Goal: Information Seeking & Learning: Learn about a topic

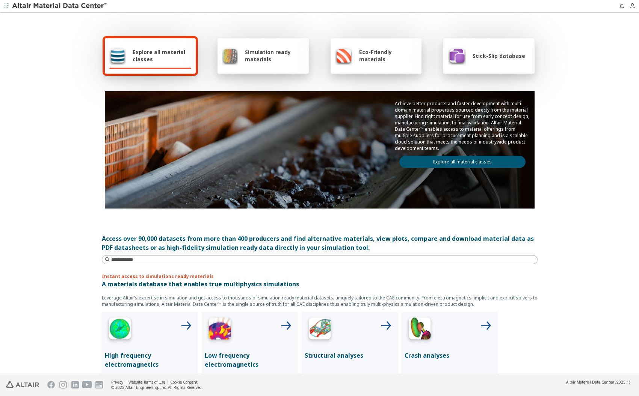
click at [251, 68] on div at bounding box center [263, 69] width 82 height 2
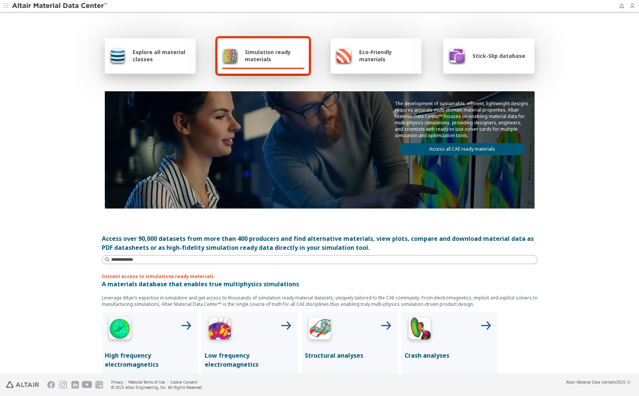
click at [632, 10] on span "button" at bounding box center [634, 6] width 10 height 12
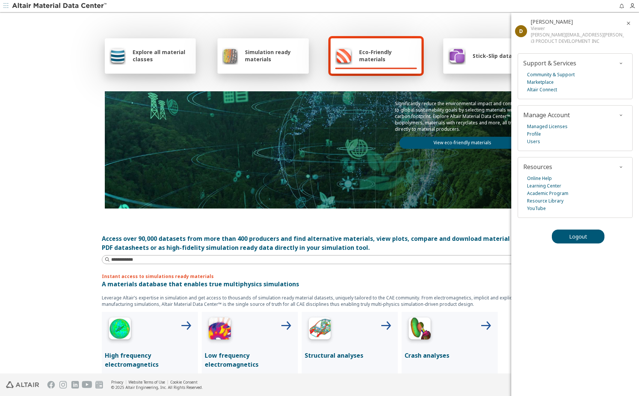
click at [273, 60] on span "Simulation ready materials" at bounding box center [274, 55] width 59 height 14
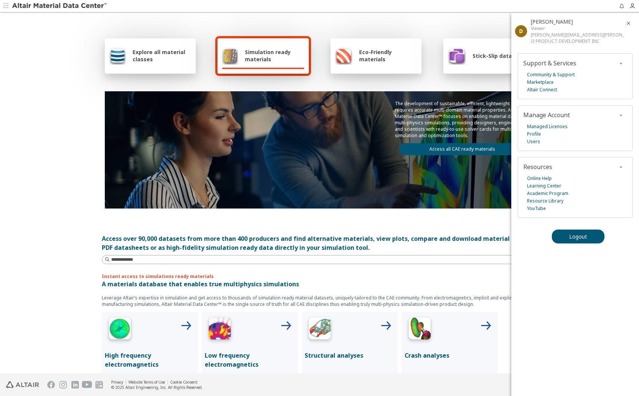
click at [438, 149] on link "Access all CAE ready materials" at bounding box center [462, 149] width 126 height 12
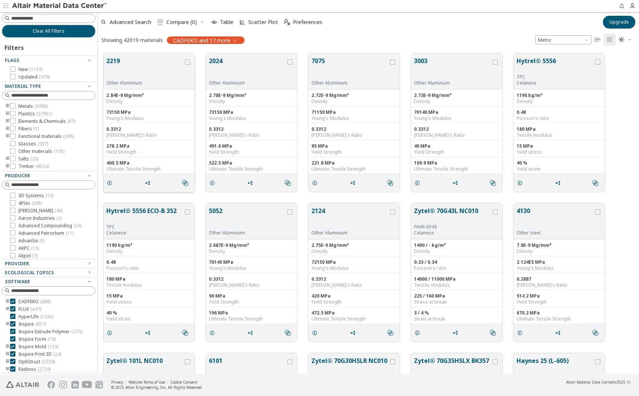
scroll to position [320, 536]
click at [14, 114] on icon at bounding box center [12, 113] width 5 height 5
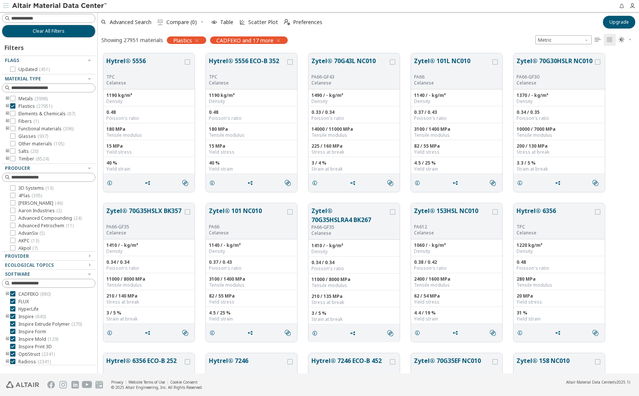
click at [7, 106] on icon "toogle group" at bounding box center [7, 106] width 5 height 6
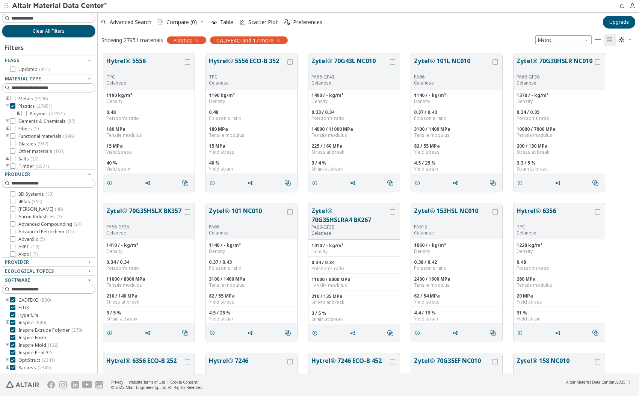
click at [20, 114] on icon "toogle group" at bounding box center [18, 114] width 5 height 6
click at [57, 136] on span "( 3504 )" at bounding box center [54, 136] width 13 height 6
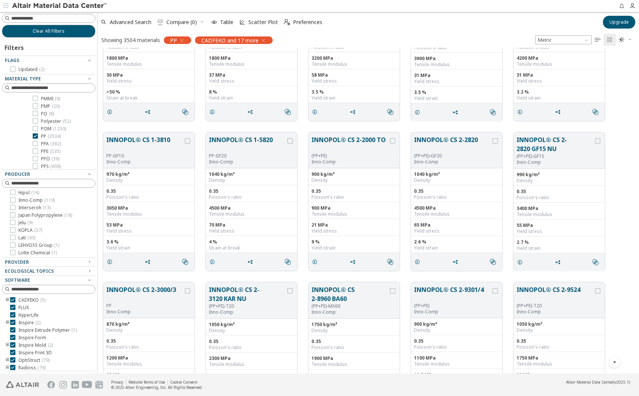
scroll to position [367, 0]
click at [14, 239] on icon at bounding box center [12, 239] width 5 height 5
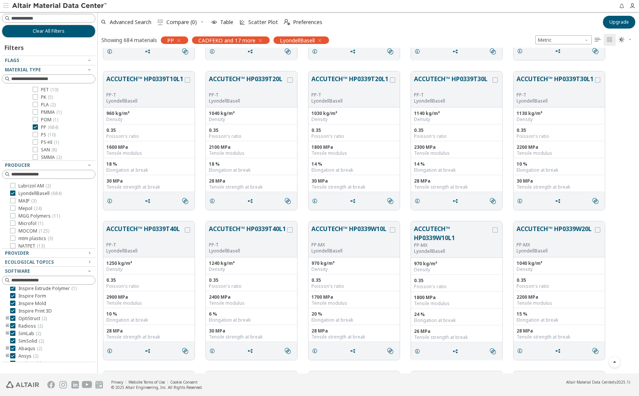
scroll to position [62, 0]
click at [88, 60] on icon "button" at bounding box center [89, 60] width 6 height 6
click at [91, 60] on icon "button" at bounding box center [89, 60] width 6 height 6
click at [91, 270] on icon "button" at bounding box center [89, 271] width 6 height 6
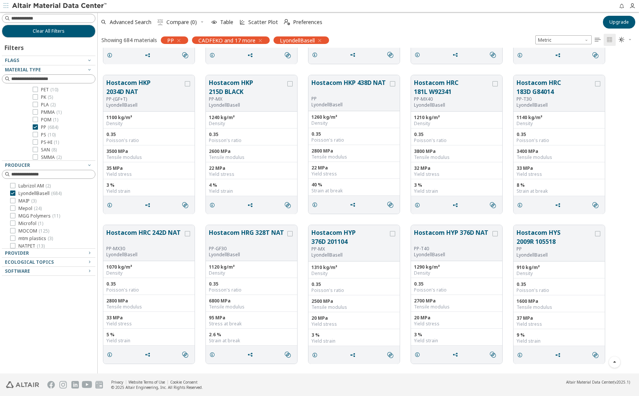
scroll to position [11785, 0]
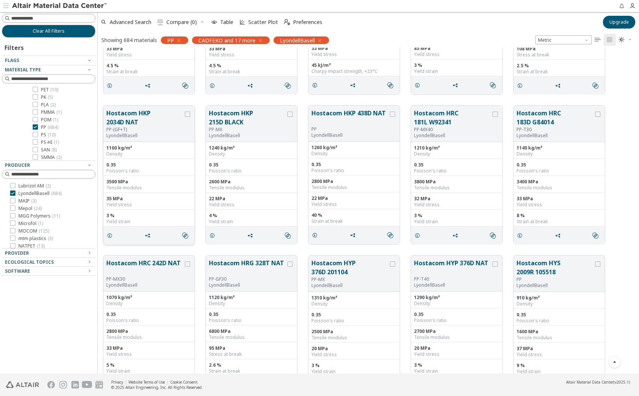
click at [145, 119] on button "Hostacom HKP 2034D NAT" at bounding box center [144, 118] width 77 height 18
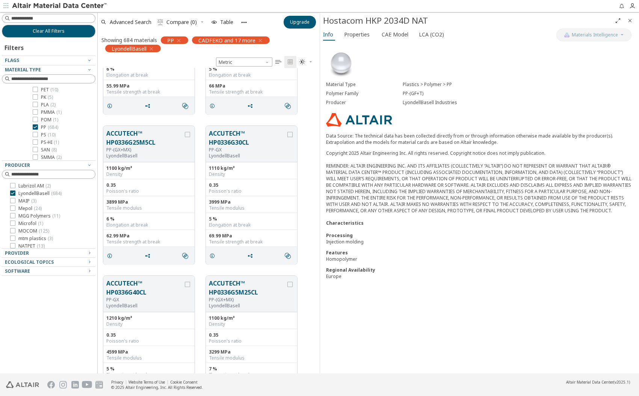
click at [628, 20] on icon "Close" at bounding box center [630, 21] width 6 height 6
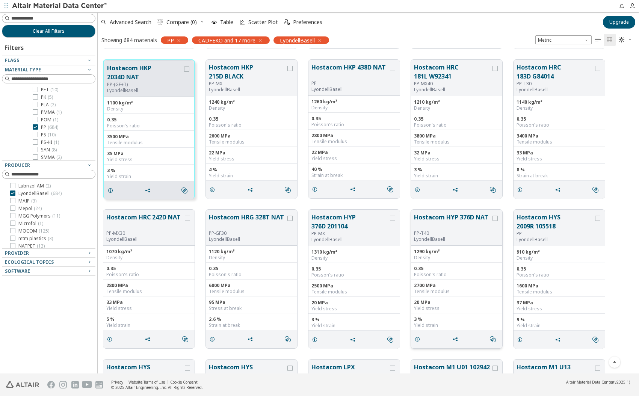
scroll to position [11823, 0]
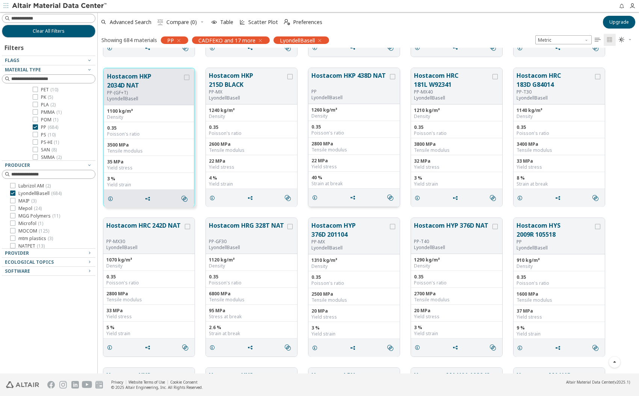
click at [351, 73] on button "Hostacom HKP 438D NAT" at bounding box center [349, 80] width 77 height 18
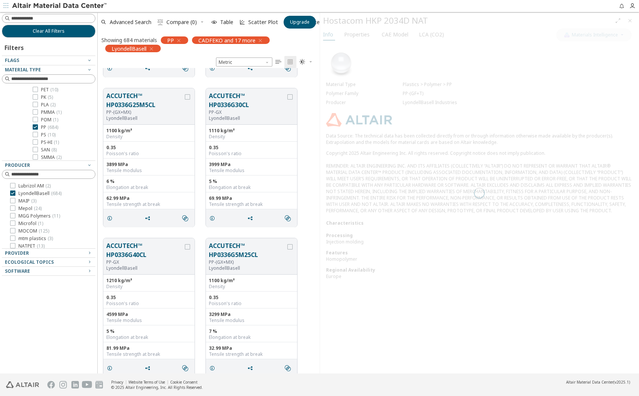
scroll to position [300, 216]
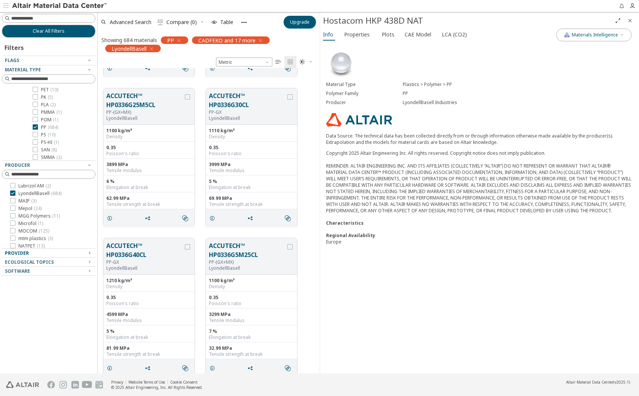
click at [17, 252] on span "Provider" at bounding box center [17, 253] width 24 height 6
click at [5, 261] on icon "toogle group" at bounding box center [7, 262] width 5 height 6
click at [50, 18] on input at bounding box center [53, 19] width 84 height 8
type input "****"
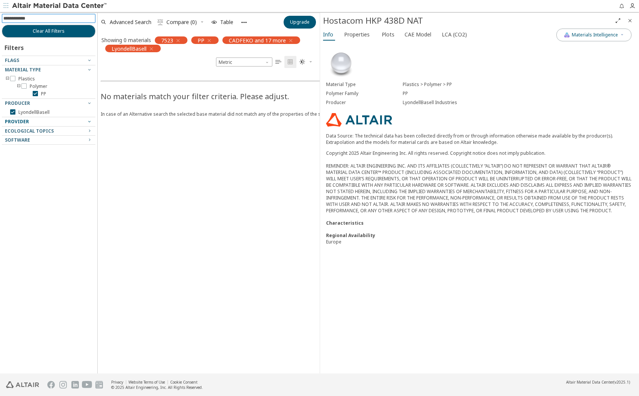
drag, startPoint x: 48, startPoint y: 17, endPoint x: -54, endPoint y: 17, distance: 101.4
click at [0, 17] on html "Feedback Clear All Filters Filters Flags Material Type Plastics Polymer PP Prod…" at bounding box center [319, 198] width 639 height 396
type input "*"
click at [36, 15] on input at bounding box center [49, 18] width 92 height 8
type input "*******"
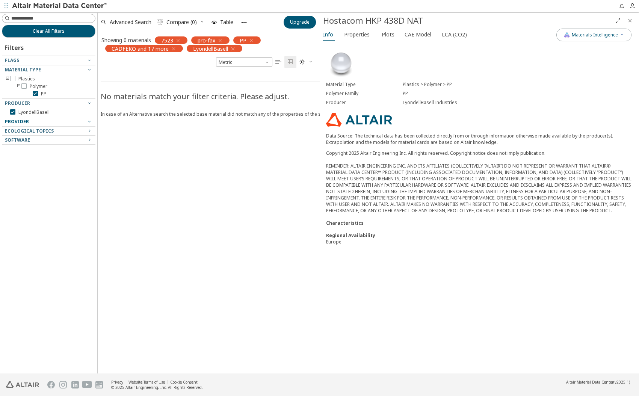
click at [174, 48] on icon "button" at bounding box center [173, 49] width 6 height 6
click at [181, 40] on icon "button" at bounding box center [178, 41] width 6 height 6
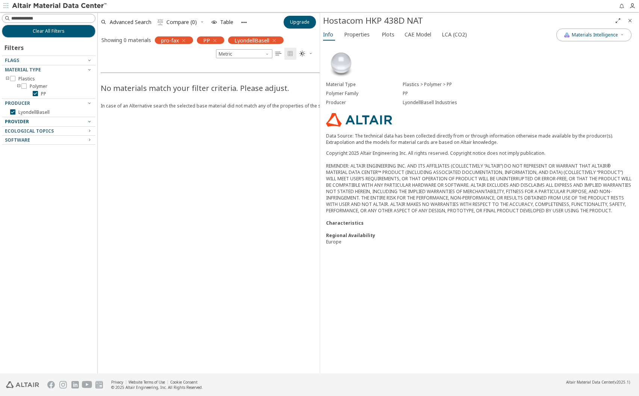
click at [184, 39] on icon "button" at bounding box center [184, 41] width 6 height 6
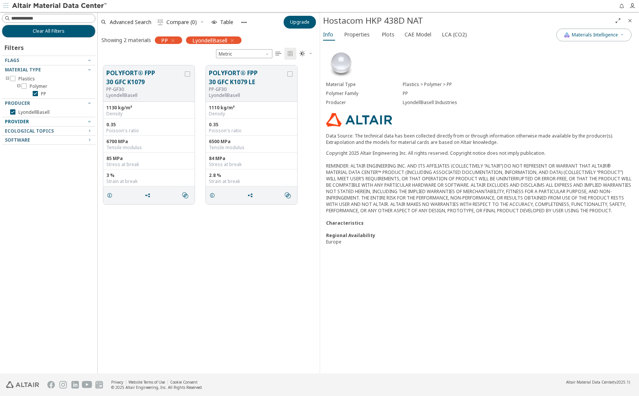
scroll to position [308, 216]
click at [632, 20] on icon "Close" at bounding box center [630, 21] width 6 height 6
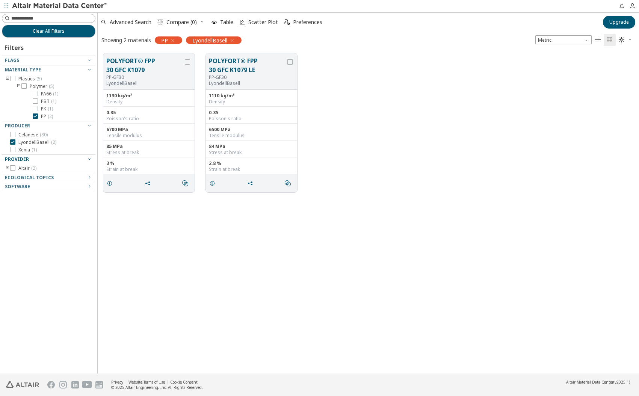
scroll to position [320, 536]
click at [49, 28] on span "Clear All Filters" at bounding box center [49, 31] width 32 height 6
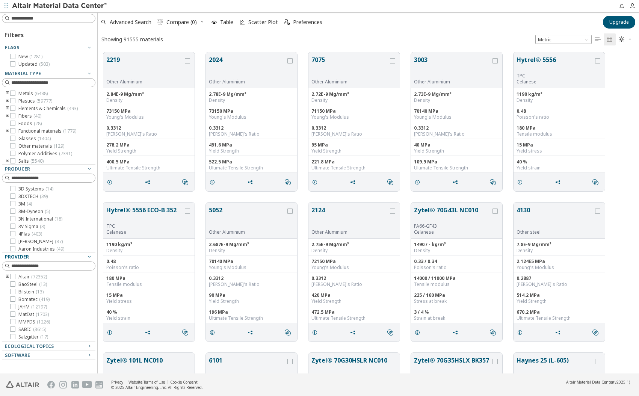
scroll to position [321, 536]
click at [36, 20] on input at bounding box center [53, 19] width 84 height 8
type input "******"
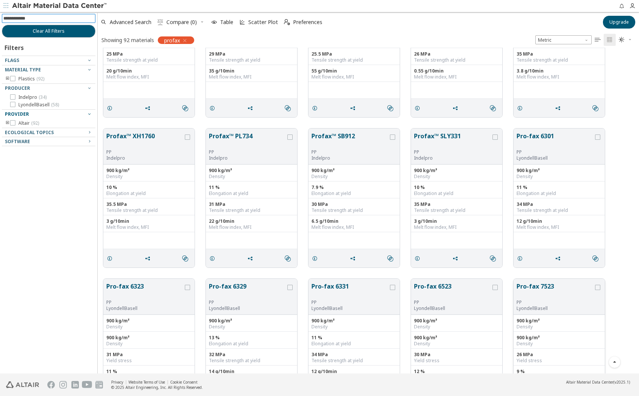
scroll to position [976, 0]
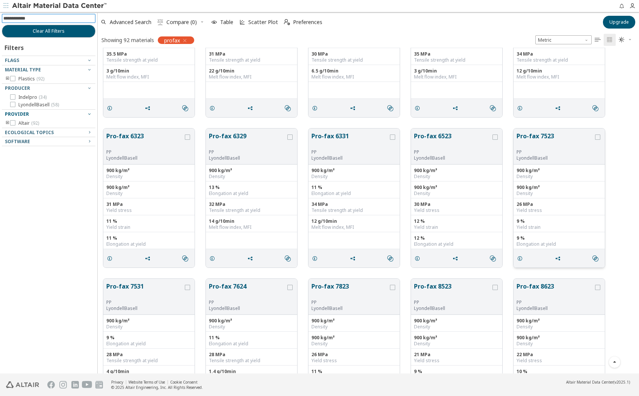
click at [535, 134] on button "Pro-fax 7523" at bounding box center [554, 140] width 77 height 18
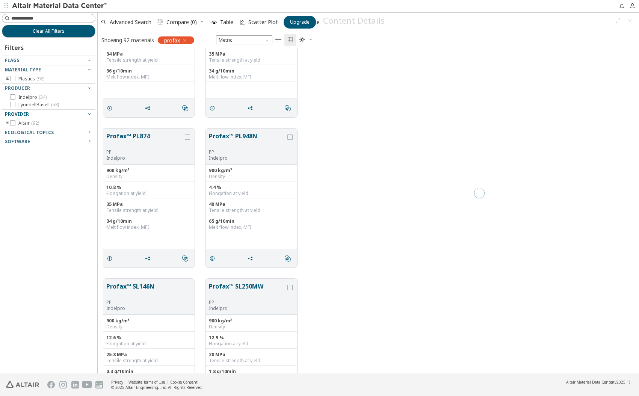
scroll to position [320, 216]
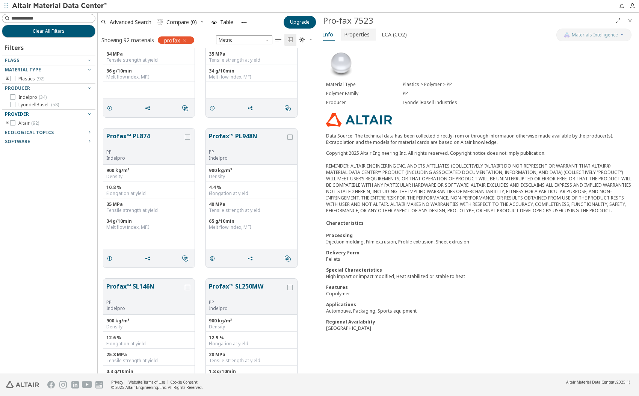
click at [351, 33] on span "Properties" at bounding box center [357, 35] width 26 height 12
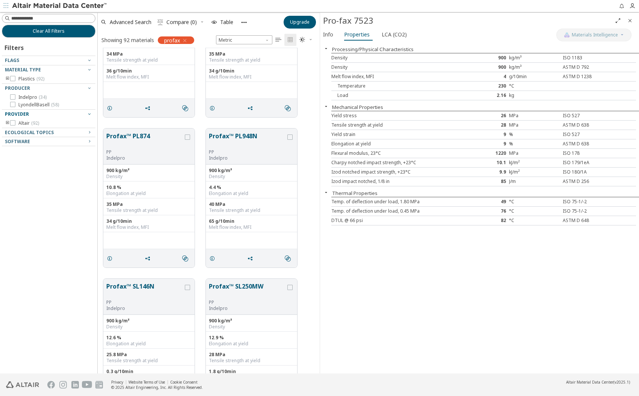
click at [433, 25] on div "Pro-fax 7523" at bounding box center [467, 21] width 289 height 12
click at [330, 35] on span "Info" at bounding box center [328, 35] width 10 height 12
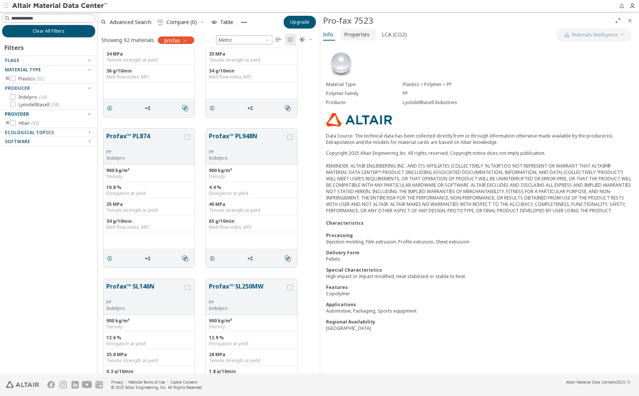
click at [351, 35] on span "Properties" at bounding box center [357, 35] width 26 height 12
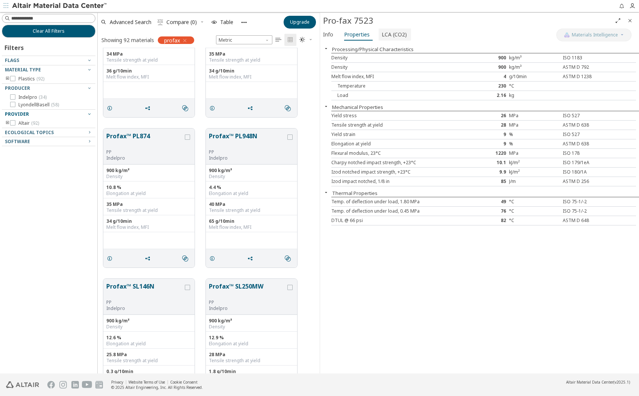
click at [393, 35] on span "LCA (CO2)" at bounding box center [394, 35] width 25 height 12
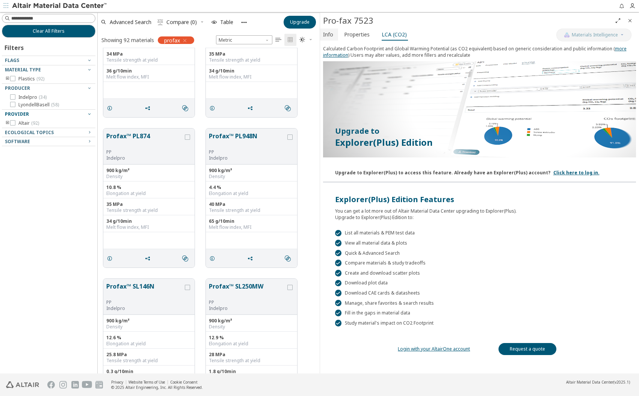
click at [329, 33] on span "Info" at bounding box center [328, 35] width 10 height 12
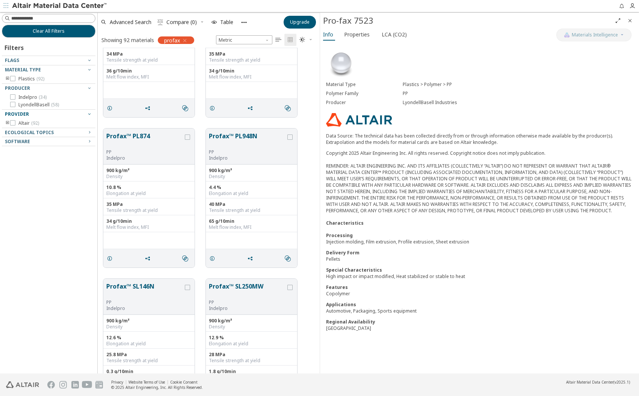
click at [619, 22] on icon "Full Screen" at bounding box center [618, 21] width 6 height 6
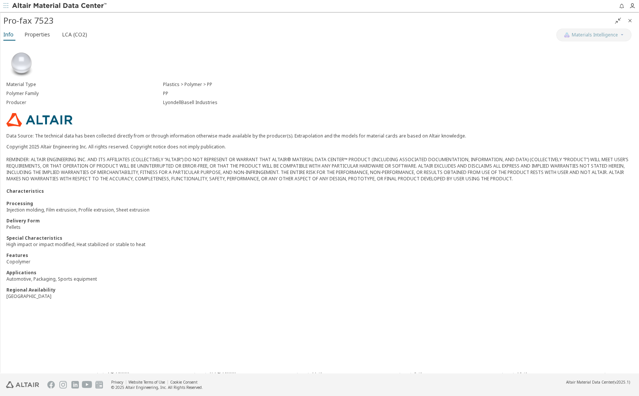
click at [619, 22] on icon "" at bounding box center [618, 21] width 6 height 6
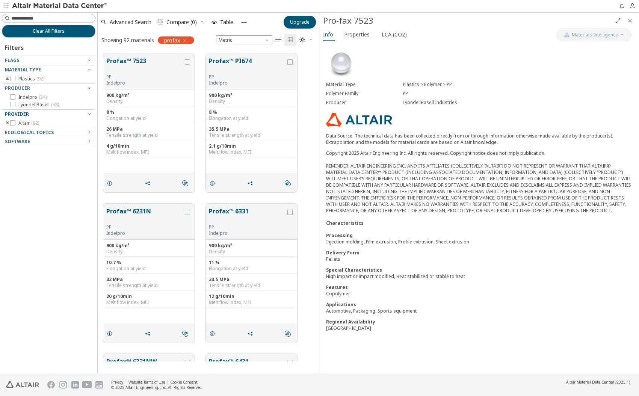
scroll to position [0, 0]
click at [632, 21] on icon "Close" at bounding box center [630, 21] width 6 height 6
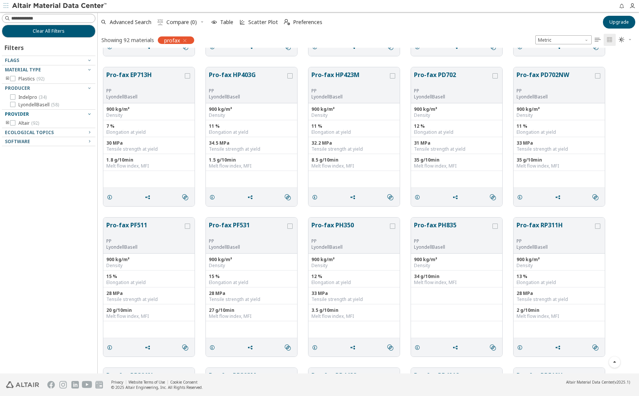
scroll to position [1540, 0]
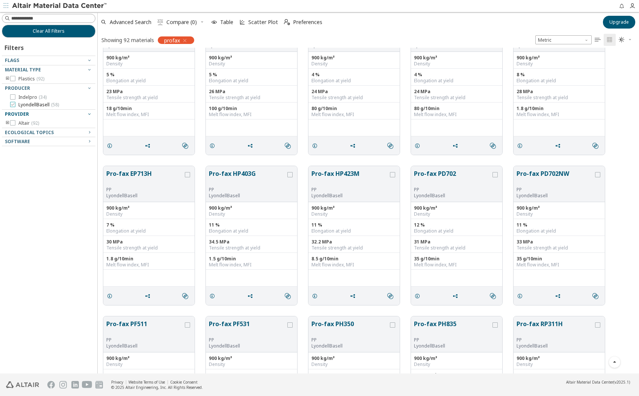
click at [13, 104] on icon at bounding box center [12, 104] width 5 height 5
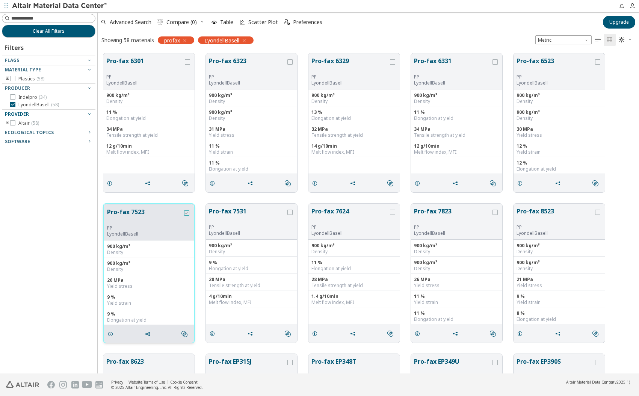
click at [188, 214] on icon "grid" at bounding box center [186, 212] width 5 height 5
click at [110, 336] on icon "grid" at bounding box center [110, 334] width 6 height 6
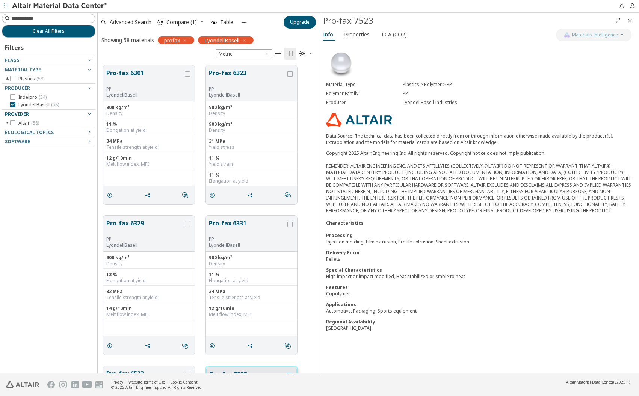
click at [244, 22] on icon "button" at bounding box center [244, 22] width 6 height 6
click at [252, 40] on span "Scatter Plot" at bounding box center [274, 37] width 52 height 12
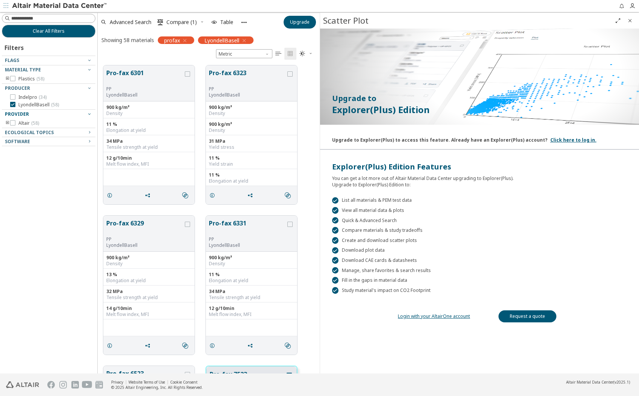
click at [629, 20] on icon "Close" at bounding box center [630, 21] width 6 height 6
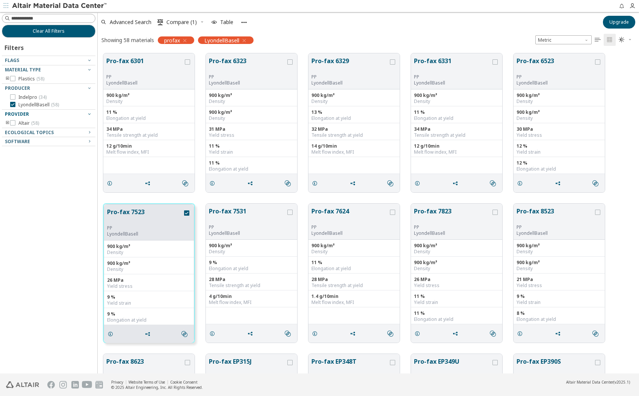
scroll to position [320, 536]
click at [172, 235] on p "LyondellBasell" at bounding box center [144, 234] width 75 height 6
drag, startPoint x: 149, startPoint y: 229, endPoint x: 133, endPoint y: 227, distance: 16.7
click at [133, 227] on div "PP" at bounding box center [144, 228] width 75 height 6
click at [110, 334] on icon "grid" at bounding box center [110, 334] width 6 height 6
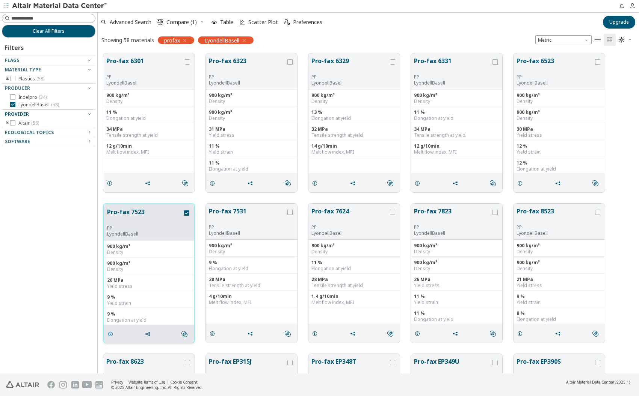
scroll to position [308, 216]
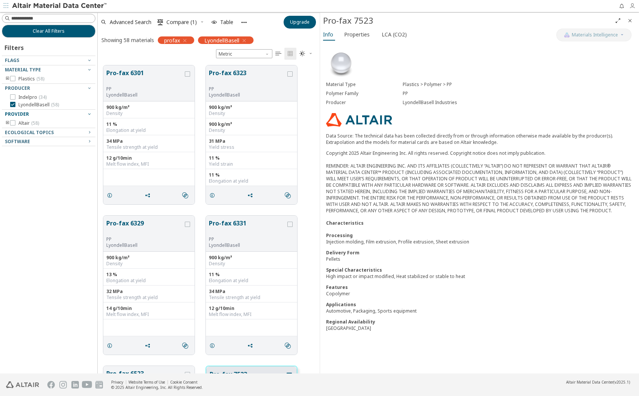
click at [634, 7] on icon "button" at bounding box center [632, 6] width 6 height 6
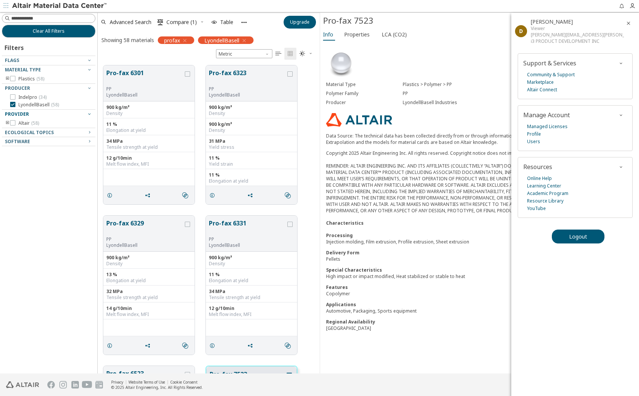
click at [25, 217] on div "Clear All Filters Filters Flags Material Type Plastics ( 58 ) Producer Indelpro…" at bounding box center [48, 192] width 97 height 361
click at [19, 141] on span "Software" at bounding box center [17, 141] width 25 height 6
click at [91, 142] on div at bounding box center [47, 144] width 90 height 4
click at [88, 140] on icon "button" at bounding box center [89, 141] width 6 height 6
click at [31, 141] on div "Software" at bounding box center [45, 142] width 81 height 6
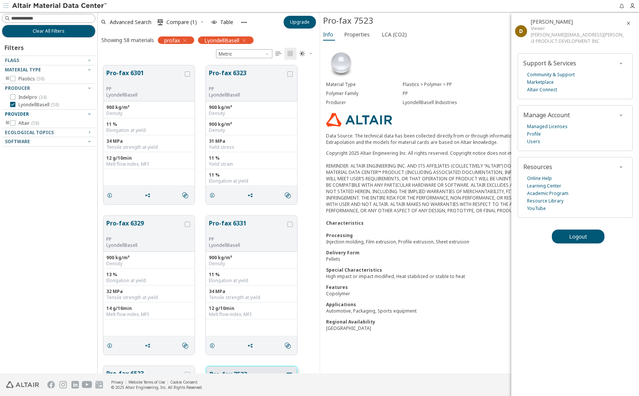
click at [332, 352] on div "Material Type Plastics > Polymer > PP Polymer Family PP Producer LyondellBasell…" at bounding box center [479, 207] width 319 height 331
click at [625, 22] on icon "button" at bounding box center [628, 23] width 6 height 6
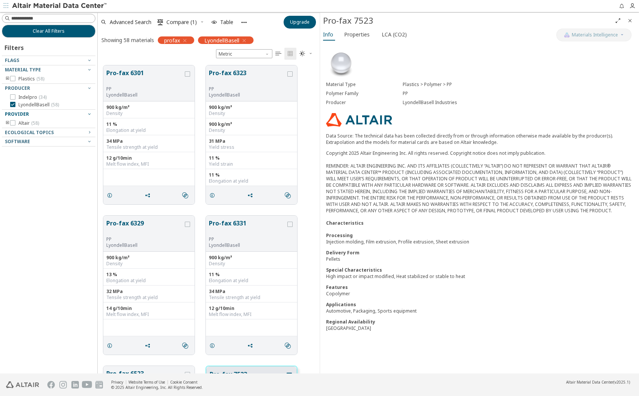
click at [628, 21] on icon "Close" at bounding box center [630, 21] width 6 height 6
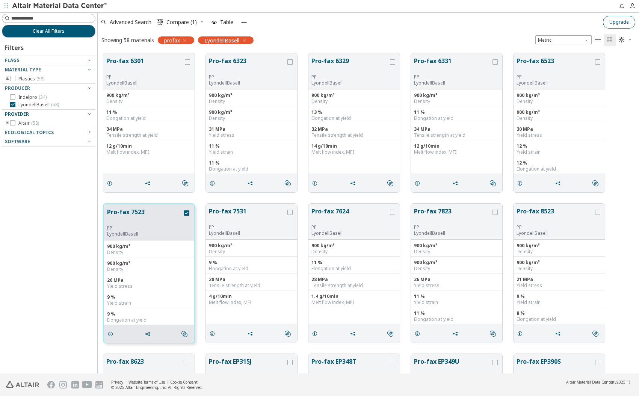
scroll to position [320, 536]
click at [109, 335] on icon "grid" at bounding box center [110, 334] width 6 height 6
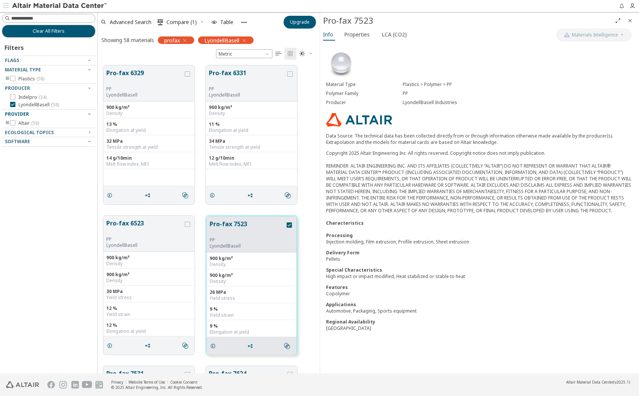
scroll to position [225, 0]
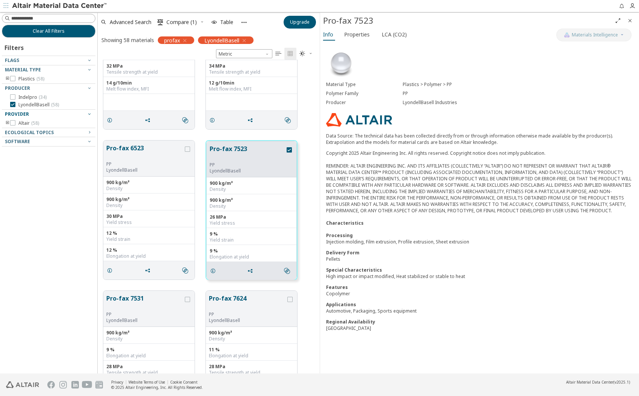
click at [244, 24] on icon "button" at bounding box center [244, 22] width 6 height 6
click at [254, 38] on span "Scatter Plot" at bounding box center [274, 37] width 52 height 12
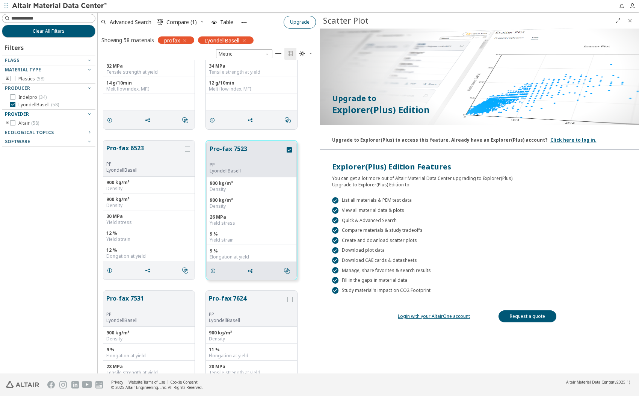
click at [628, 19] on icon "Close" at bounding box center [630, 21] width 6 height 6
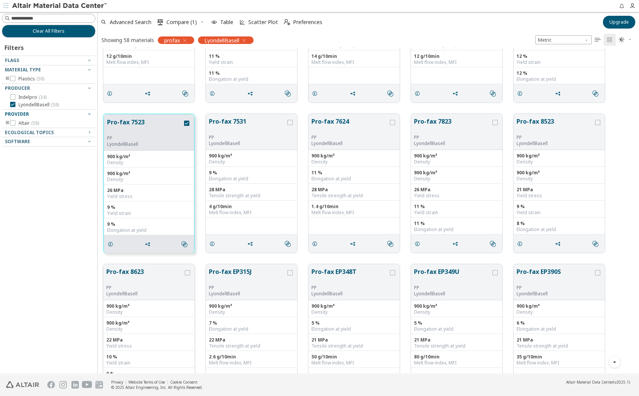
scroll to position [75, 0]
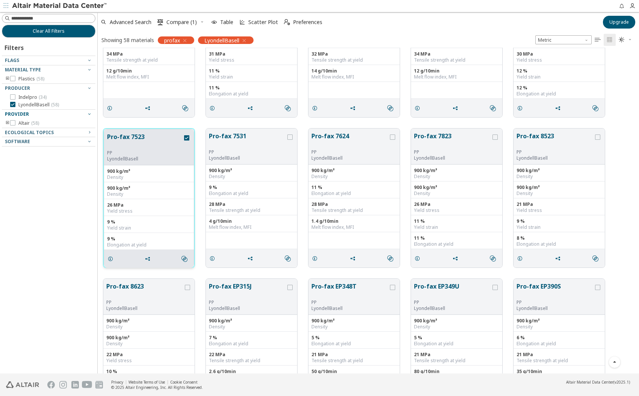
drag, startPoint x: 172, startPoint y: 189, endPoint x: 133, endPoint y: 154, distance: 51.6
click at [133, 154] on div "PP" at bounding box center [144, 153] width 75 height 6
click at [129, 138] on button "Pro-fax 7523" at bounding box center [144, 141] width 75 height 18
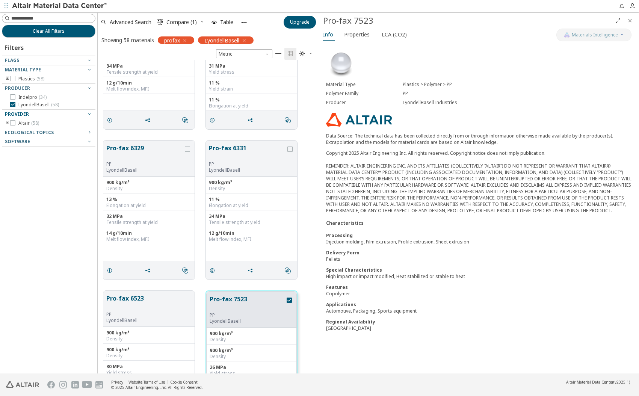
click at [13, 141] on span "Software" at bounding box center [17, 141] width 25 height 6
click at [32, 29] on button "Clear All Filters" at bounding box center [49, 31] width 94 height 13
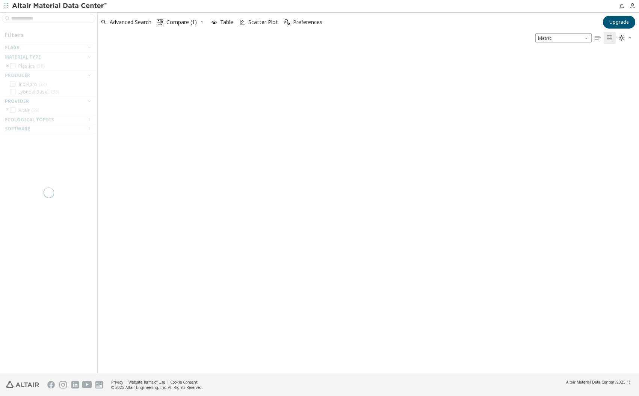
click at [46, 6] on img at bounding box center [60, 6] width 96 height 8
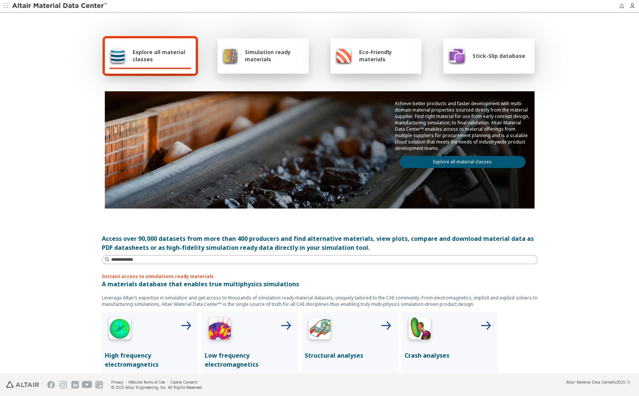
click at [245, 54] on span "Simulation ready materials" at bounding box center [274, 55] width 59 height 14
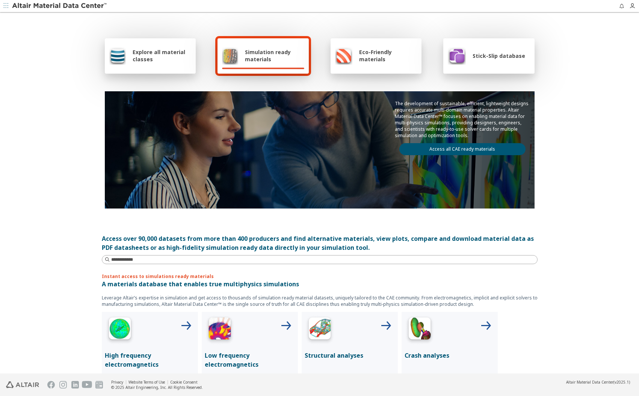
click at [447, 145] on link "Access all CAE ready materials" at bounding box center [462, 149] width 126 height 12
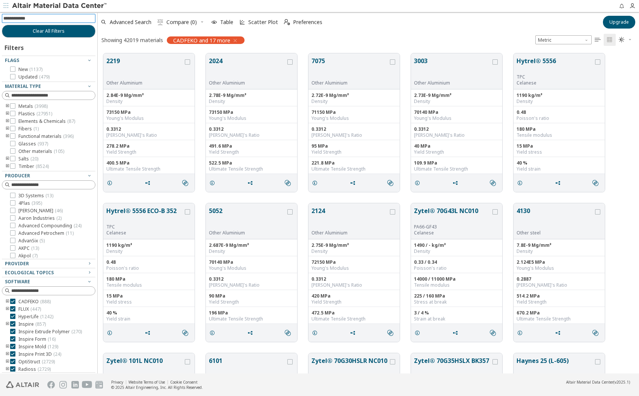
click at [42, 20] on input at bounding box center [49, 18] width 92 height 8
type input "****"
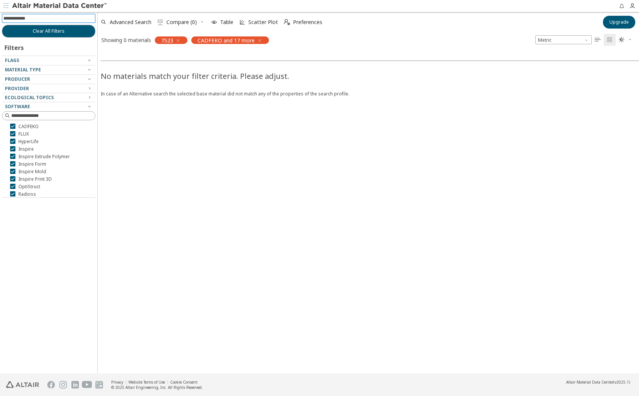
click at [32, 18] on input at bounding box center [49, 18] width 92 height 8
click at [178, 40] on icon "button" at bounding box center [178, 41] width 6 height 6
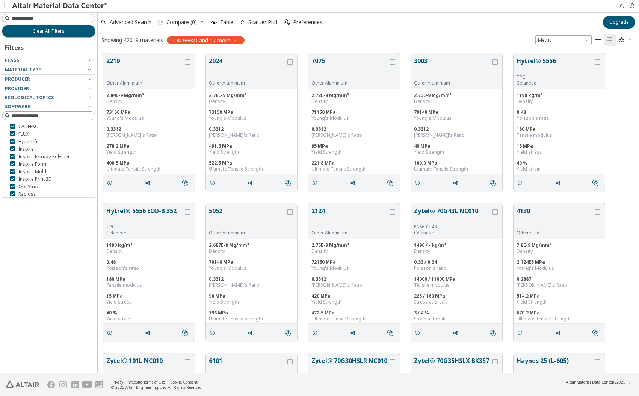
scroll to position [320, 536]
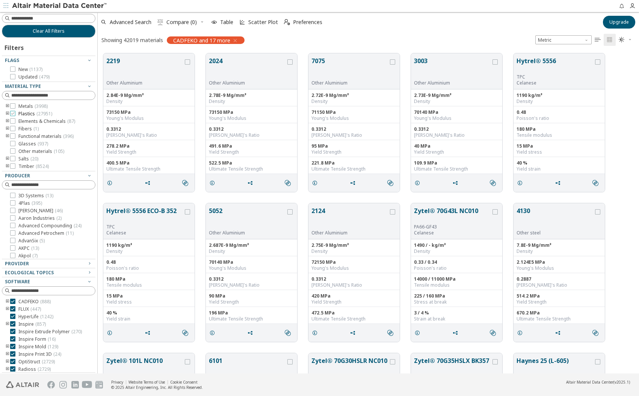
click at [14, 113] on icon at bounding box center [12, 113] width 5 height 5
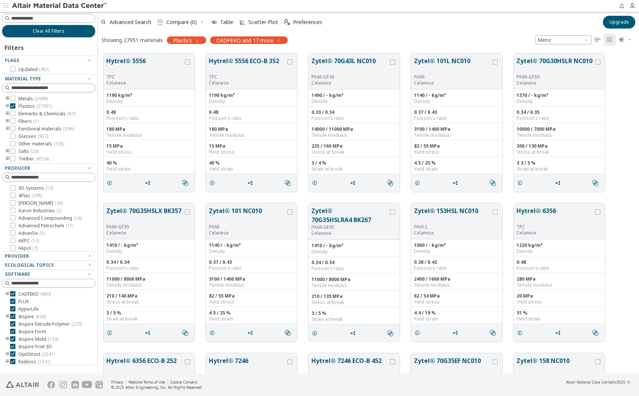
click at [7, 105] on icon "toogle group" at bounding box center [7, 106] width 5 height 6
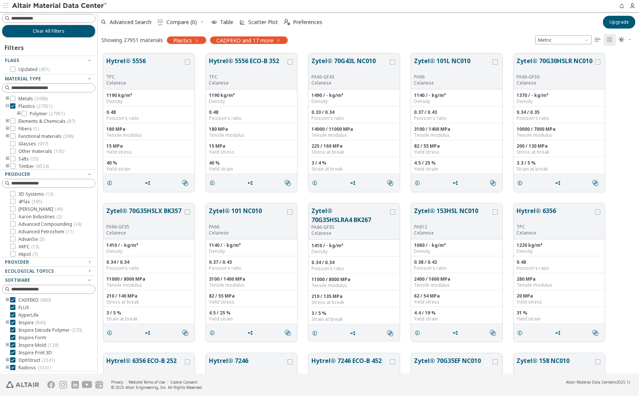
click at [18, 113] on icon "toogle group" at bounding box center [18, 114] width 5 height 6
click at [36, 135] on icon at bounding box center [35, 135] width 5 height 5
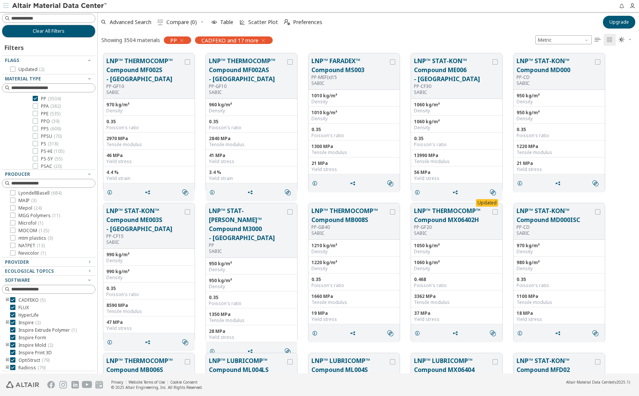
scroll to position [413, 0]
click at [11, 193] on icon at bounding box center [12, 193] width 5 height 5
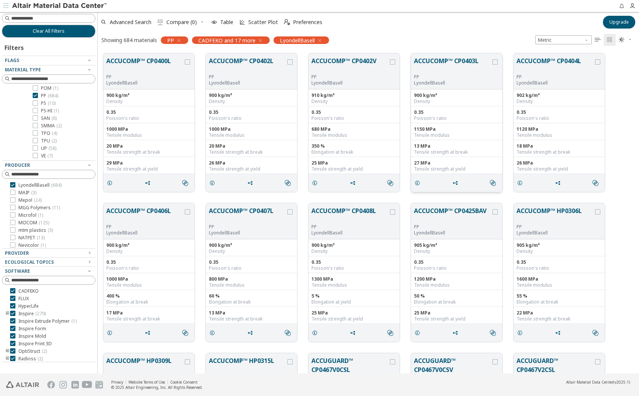
click at [442, 60] on button "ACCUCOMP™ CP0403L" at bounding box center [452, 65] width 77 height 18
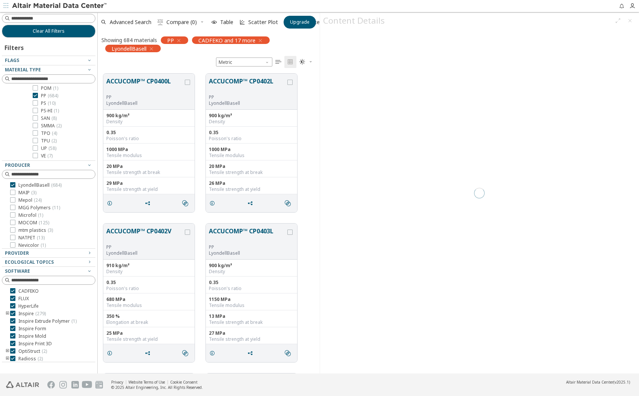
scroll to position [300, 216]
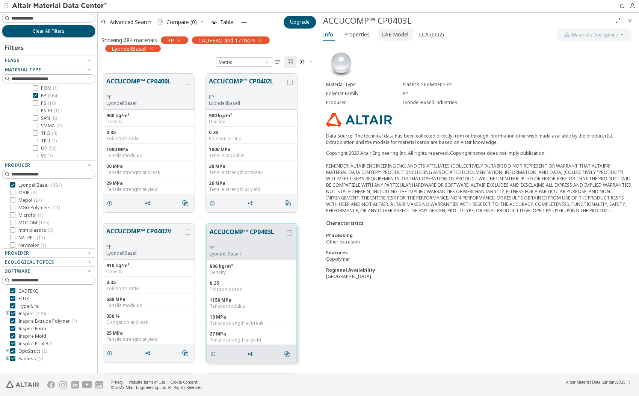
click at [389, 37] on span "CAE Model" at bounding box center [395, 35] width 27 height 12
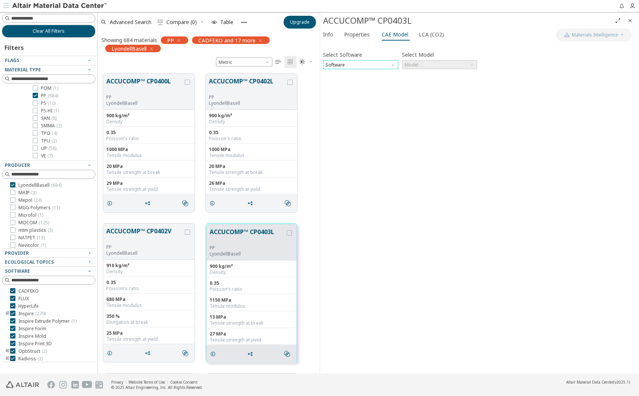
click at [376, 67] on span "Software" at bounding box center [360, 64] width 75 height 9
click at [368, 76] on span "OptiStruct" at bounding box center [360, 73] width 69 height 5
click at [420, 63] on span "Model" at bounding box center [439, 64] width 75 height 9
click at [426, 75] on span "Mat1" at bounding box center [439, 73] width 69 height 5
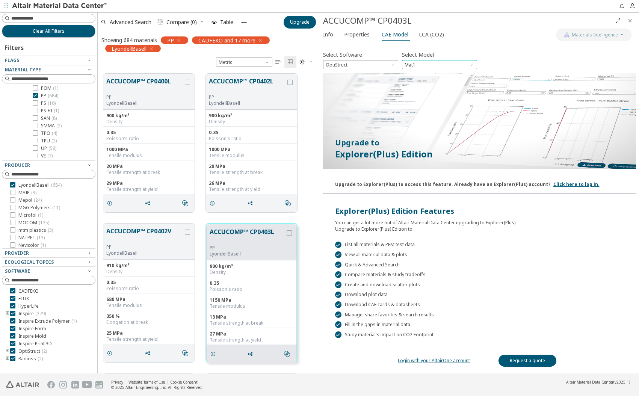
click at [432, 65] on span "Mat1" at bounding box center [439, 64] width 75 height 9
click at [433, 65] on span "Mat1" at bounding box center [439, 64] width 75 height 9
click at [361, 66] on span "OptiStruct" at bounding box center [360, 64] width 75 height 9
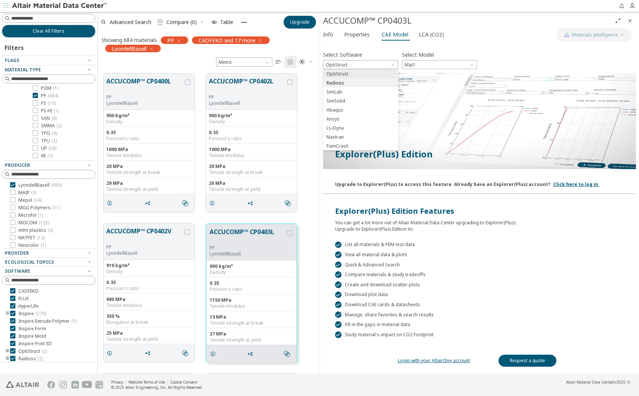
click at [357, 81] on span "Radioss" at bounding box center [360, 82] width 69 height 5
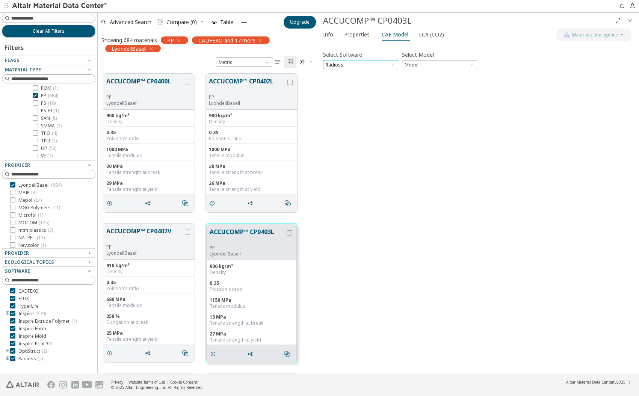
click at [352, 63] on span "Radioss" at bounding box center [360, 64] width 75 height 9
click at [345, 90] on span "SimLab" at bounding box center [360, 91] width 69 height 5
click at [420, 62] on span "Model" at bounding box center [439, 64] width 75 height 9
click at [419, 75] on span "Elastic" at bounding box center [439, 73] width 69 height 5
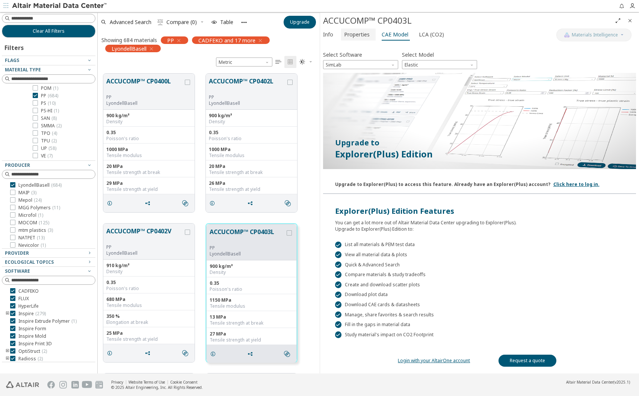
click at [350, 33] on span "Properties" at bounding box center [357, 35] width 26 height 12
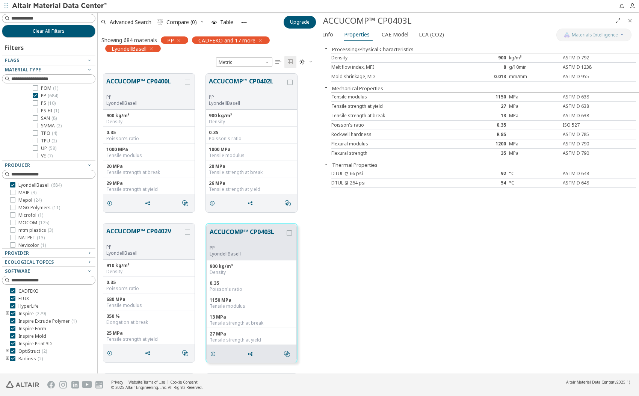
click at [315, 32] on div "Showing 684 materials PP CADFEKO and 17 more LyondellBasell" at bounding box center [209, 44] width 222 height 24
click at [329, 34] on span "Info" at bounding box center [328, 35] width 10 height 12
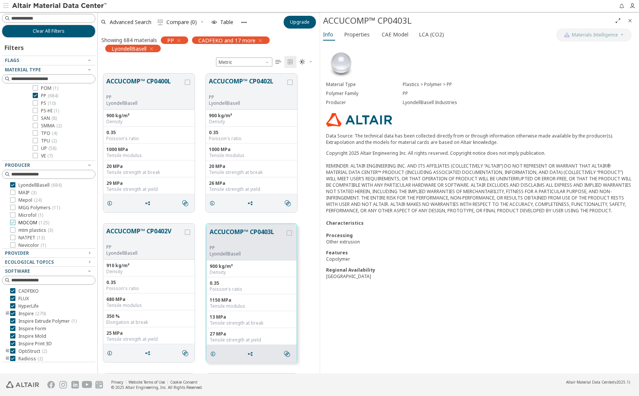
click at [31, 222] on span "MOCOM ( 125 )" at bounding box center [33, 223] width 31 height 6
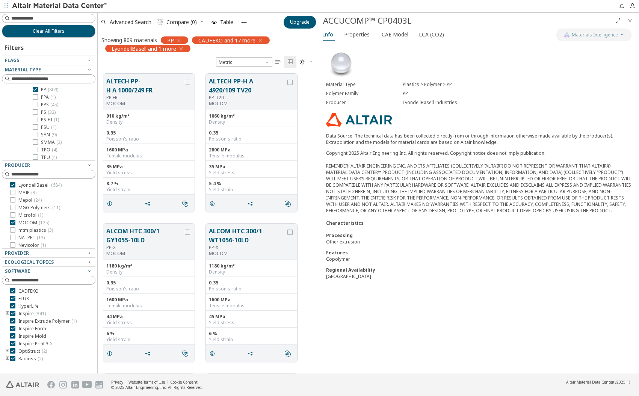
scroll to position [300, 216]
click at [118, 233] on button "ALCOM HTC 300/1 GY1055-10LD" at bounding box center [144, 235] width 77 height 18
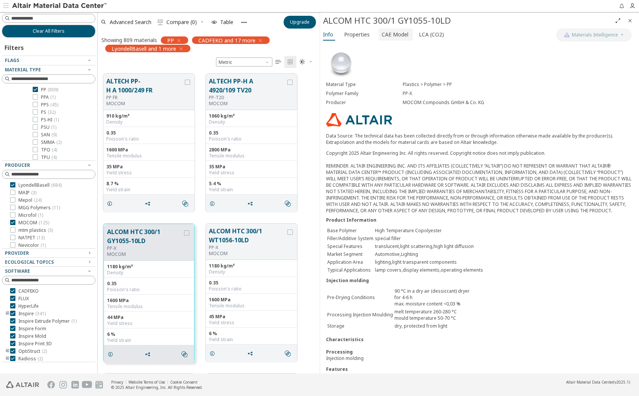
click at [397, 36] on span "CAE Model" at bounding box center [395, 35] width 27 height 12
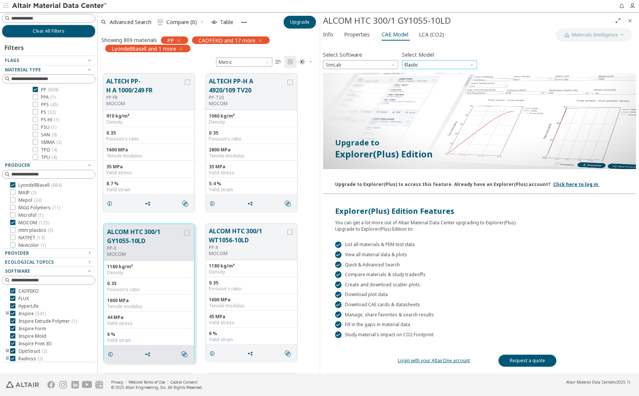
click at [426, 65] on span "Elastic" at bounding box center [439, 64] width 75 height 9
click at [347, 64] on span "SimLab" at bounding box center [360, 64] width 75 height 9
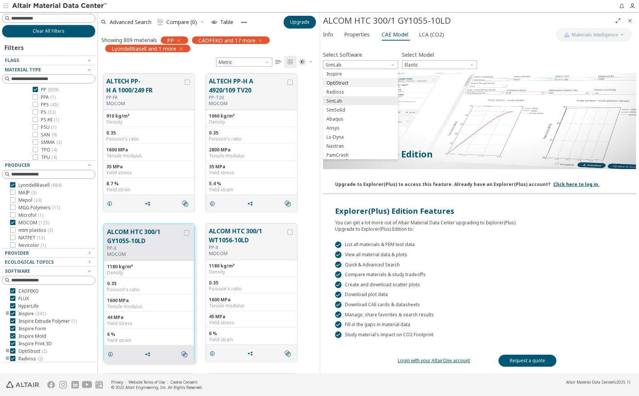
click at [344, 80] on span "OptiStruct" at bounding box center [337, 83] width 22 height 6
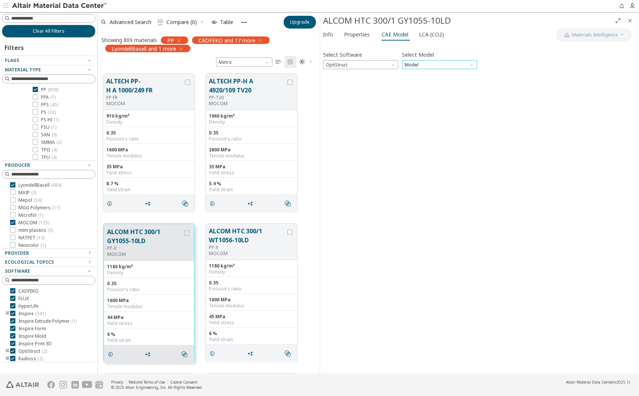
click at [432, 64] on span "Model" at bounding box center [439, 64] width 75 height 9
click at [427, 75] on span "Mat1" at bounding box center [439, 73] width 69 height 5
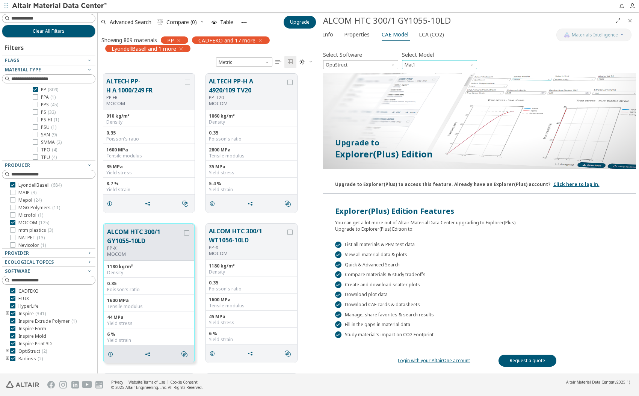
scroll to position [1, 0]
click at [422, 357] on link "Login with your AltairOne account" at bounding box center [434, 359] width 72 height 6
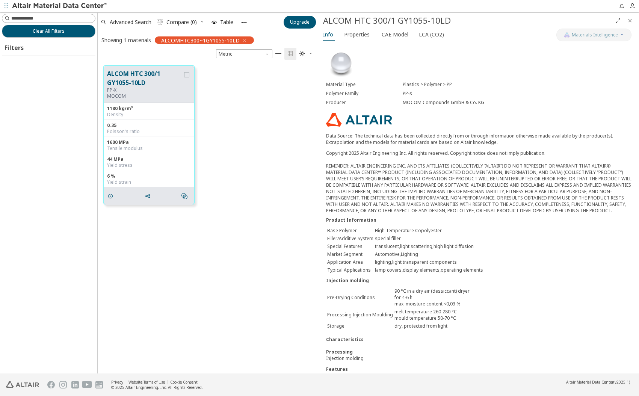
scroll to position [300, 216]
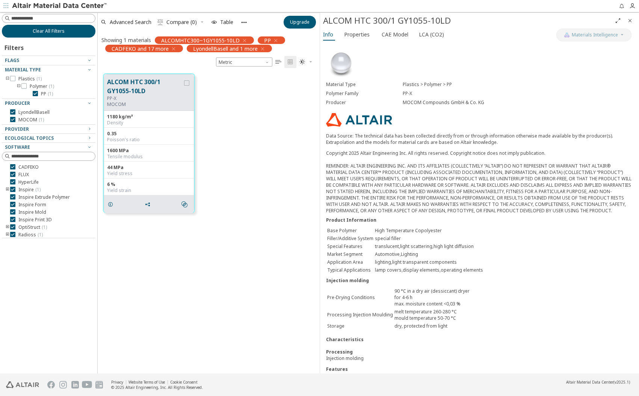
click at [62, 32] on span "Clear All Filters" at bounding box center [49, 31] width 32 height 6
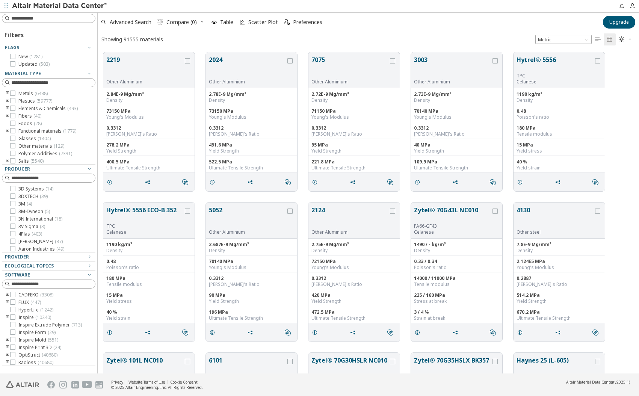
scroll to position [321, 536]
click at [7, 100] on icon "toogle group" at bounding box center [7, 101] width 5 height 6
click at [18, 109] on icon "toogle group" at bounding box center [18, 109] width 5 height 6
drag, startPoint x: 36, startPoint y: 121, endPoint x: 106, endPoint y: 59, distance: 93.9
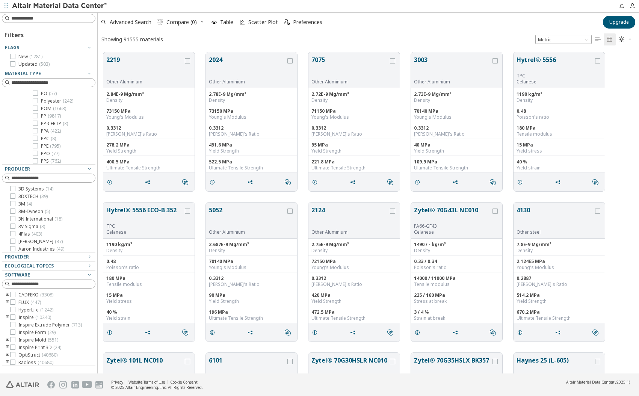
click at [36, 118] on icon at bounding box center [35, 115] width 5 height 5
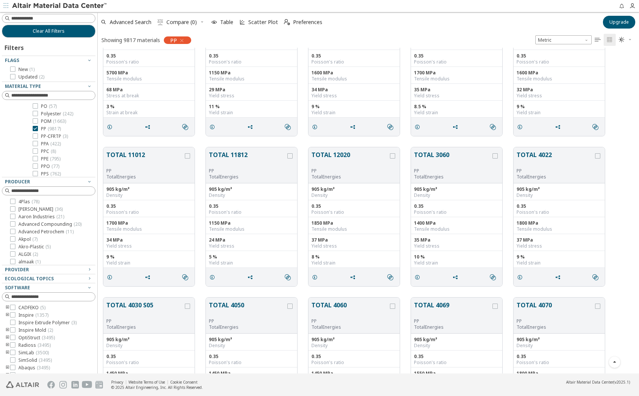
scroll to position [29067, 0]
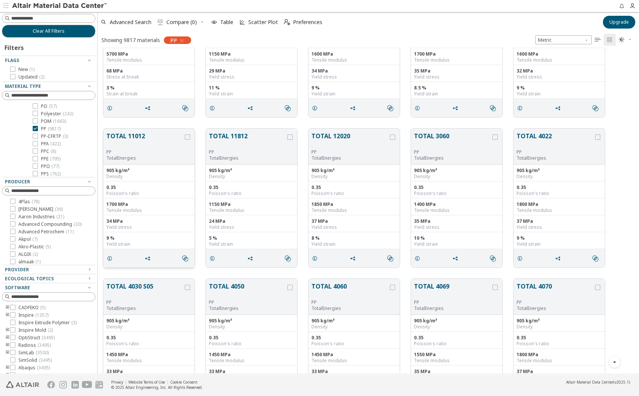
click at [131, 135] on button "TOTAL 11012" at bounding box center [144, 140] width 77 height 18
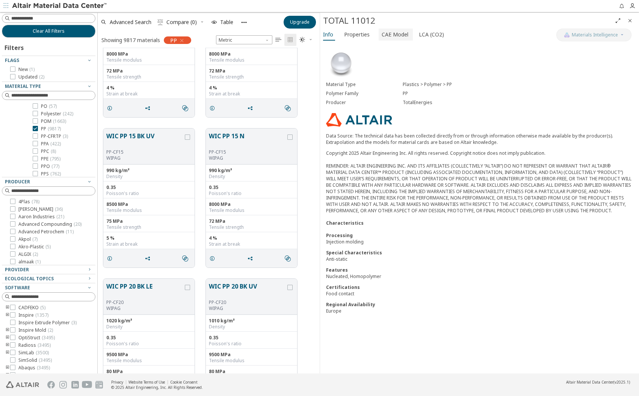
click at [389, 38] on span "CAE Model" at bounding box center [395, 35] width 27 height 12
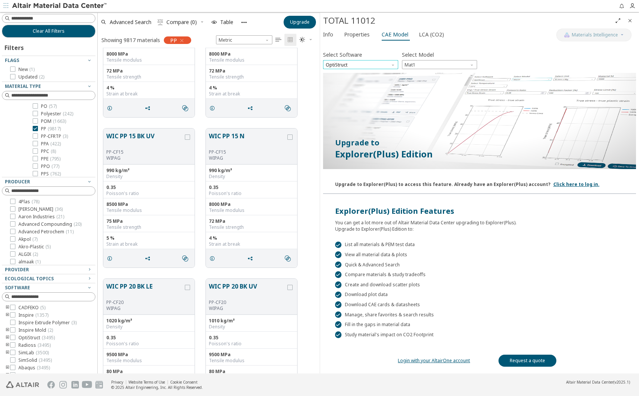
click at [355, 65] on span "OptiStruct" at bounding box center [360, 64] width 75 height 9
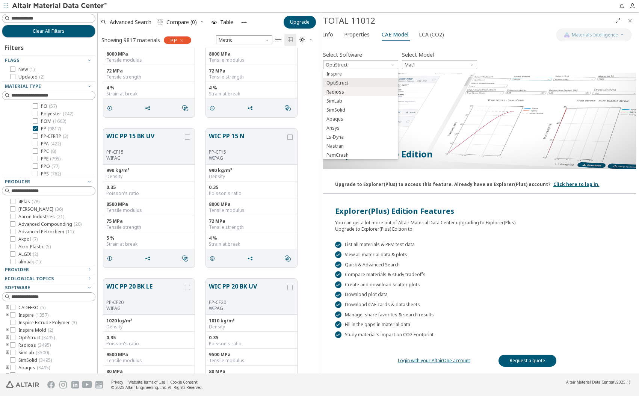
click at [355, 88] on button "Radioss" at bounding box center [360, 91] width 75 height 9
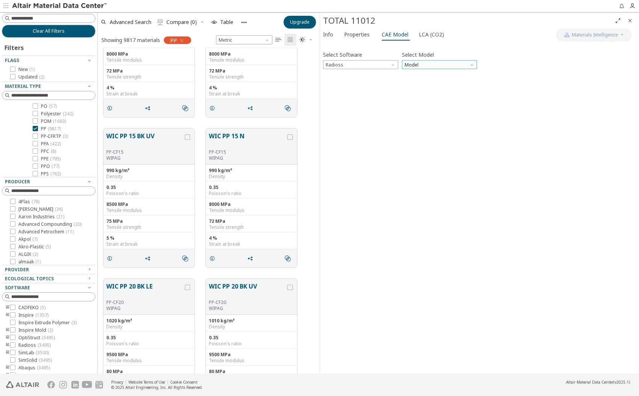
click at [421, 68] on span "Model" at bounding box center [439, 64] width 75 height 9
click at [424, 75] on span "Law1" at bounding box center [439, 73] width 69 height 5
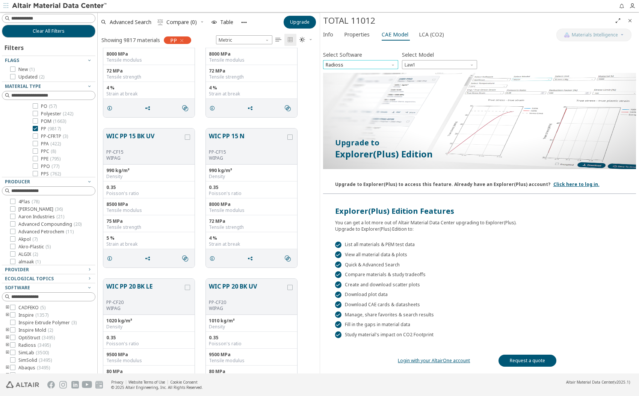
click at [342, 65] on span "Radioss" at bounding box center [360, 64] width 75 height 9
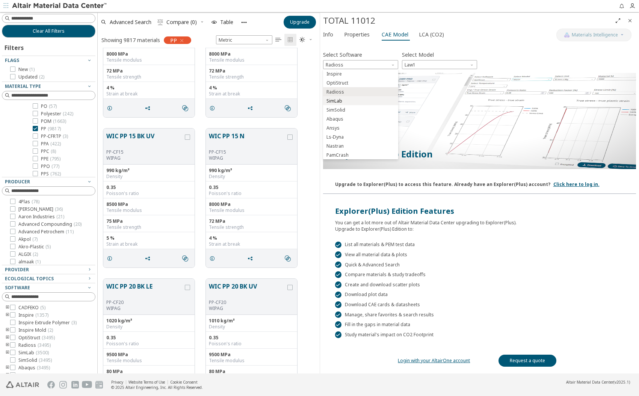
click at [351, 102] on span "SimLab" at bounding box center [360, 100] width 69 height 5
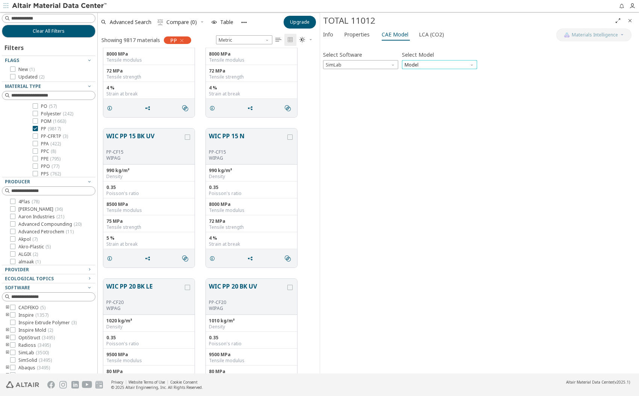
click at [413, 64] on span "Model" at bounding box center [439, 64] width 75 height 9
click at [418, 74] on span "Elastic" at bounding box center [439, 73] width 69 height 5
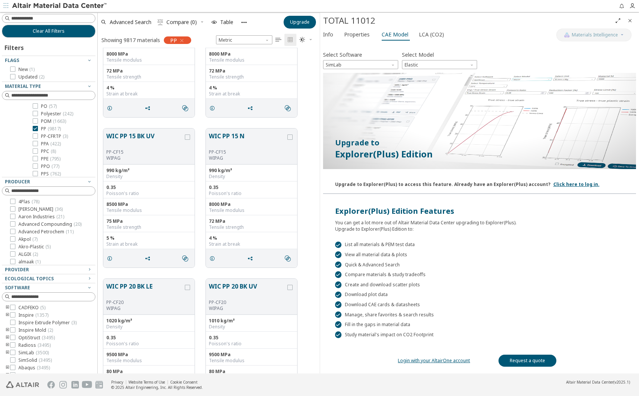
click at [431, 361] on link "Login with your AltairOne account" at bounding box center [434, 360] width 72 height 6
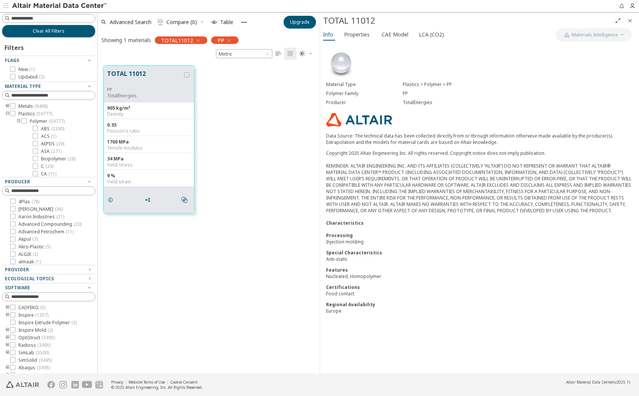
scroll to position [308, 216]
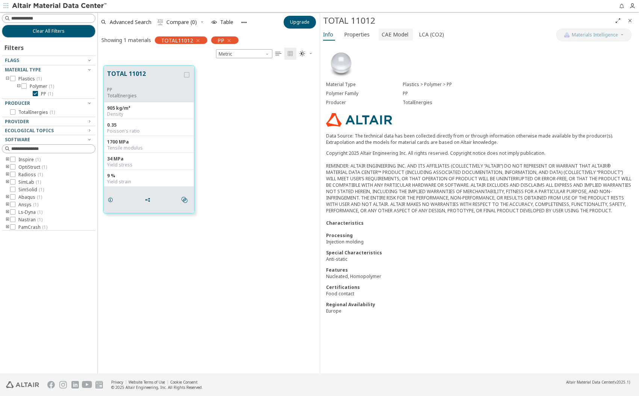
click at [382, 32] on span "CAE Model" at bounding box center [395, 35] width 27 height 12
